Goal: Task Accomplishment & Management: Manage account settings

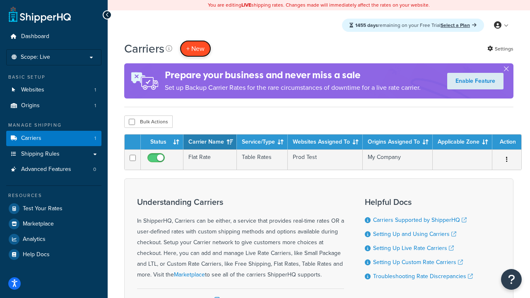
click at [195, 48] on button "+ New" at bounding box center [195, 48] width 31 height 17
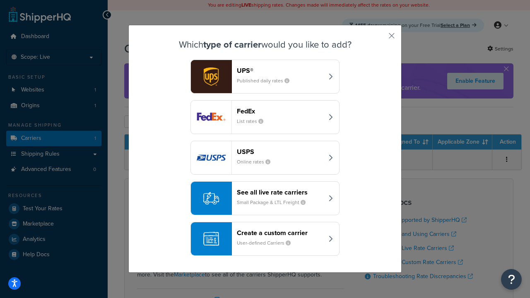
click at [280, 111] on header "FedEx" at bounding box center [280, 111] width 86 height 8
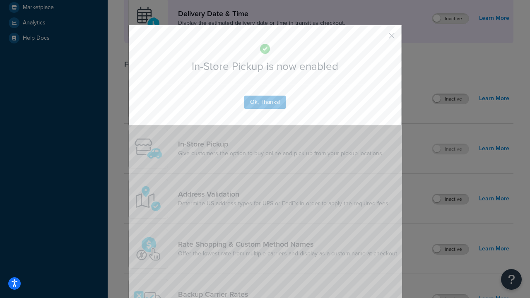
click at [379, 38] on button "button" at bounding box center [379, 39] width 2 height 2
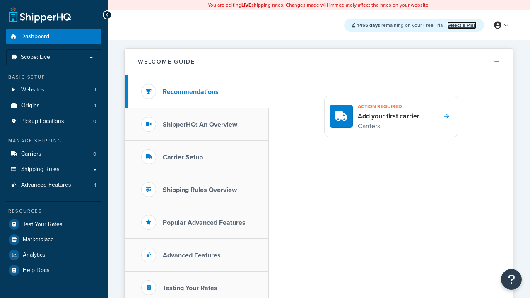
click at [461, 25] on link "Select a Plan" at bounding box center [461, 25] width 29 height 7
